Goal: Transaction & Acquisition: Purchase product/service

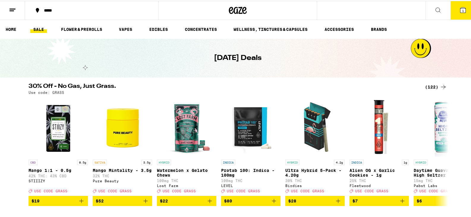
click at [433, 86] on div "(122)" at bounding box center [436, 86] width 22 height 7
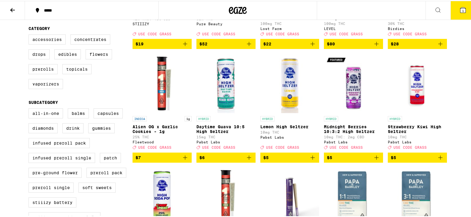
scroll to position [148, 0]
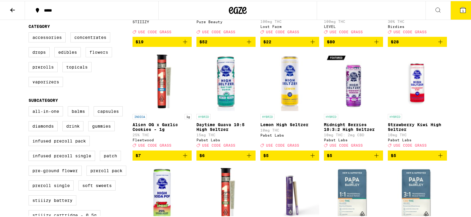
click at [101, 56] on label "Flowers" at bounding box center [99, 51] width 26 height 10
click at [30, 33] on input "Flowers" at bounding box center [30, 32] width 0 height 0
checkbox input "true"
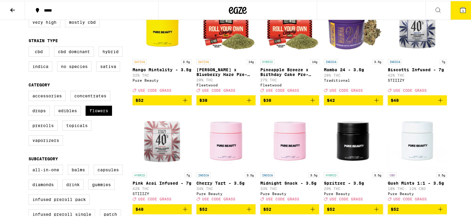
scroll to position [119, 0]
